Goal: Transaction & Acquisition: Purchase product/service

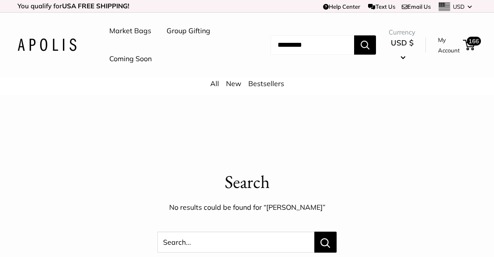
click at [272, 44] on input "Search..." at bounding box center [312, 44] width 83 height 19
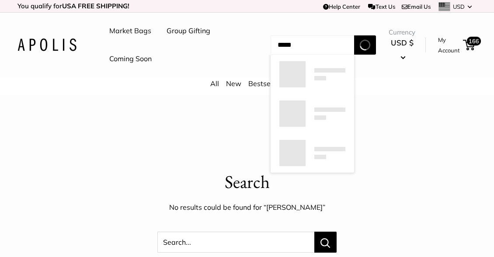
type input "*****"
click at [354, 35] on button "Search" at bounding box center [365, 44] width 22 height 19
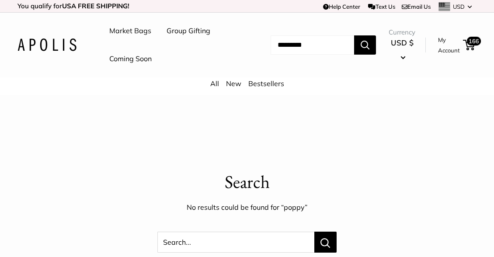
click at [279, 43] on input "Search..." at bounding box center [312, 44] width 83 height 19
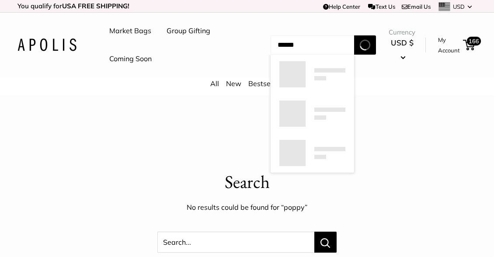
type input "******"
click at [354, 35] on button "Search" at bounding box center [365, 44] width 22 height 19
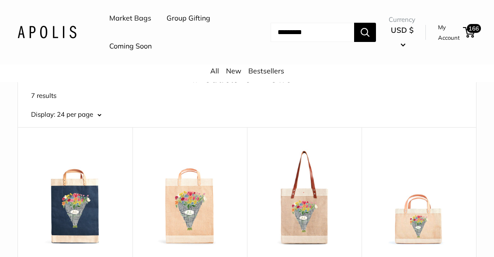
scroll to position [71, 0]
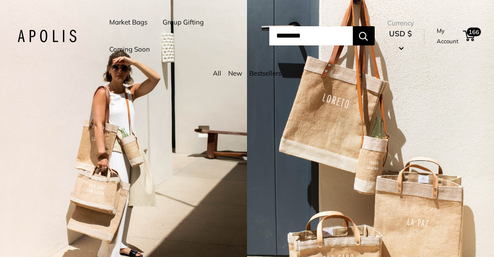
click at [131, 22] on link "Market Bags" at bounding box center [128, 22] width 38 height 12
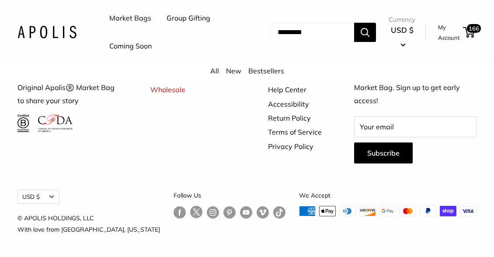
scroll to position [2149, 0]
click at [131, 13] on link "Market Bags" at bounding box center [130, 18] width 42 height 13
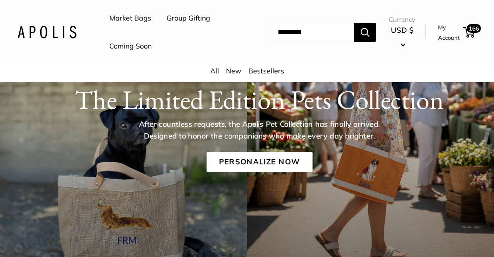
scroll to position [73, 0]
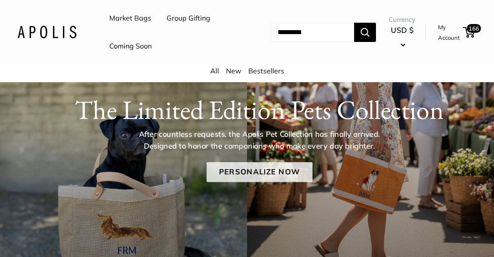
click at [231, 170] on link "Personalize Now" at bounding box center [259, 172] width 106 height 20
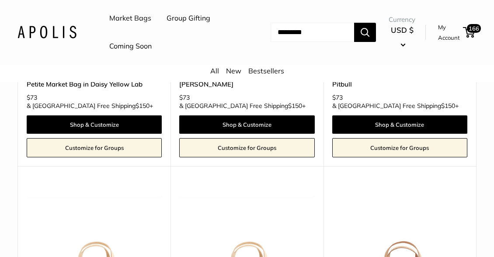
scroll to position [514, 0]
